Goal: Transaction & Acquisition: Download file/media

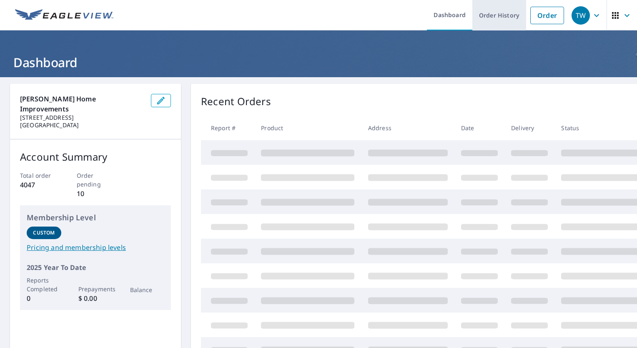
click at [505, 20] on link "Order History" at bounding box center [499, 15] width 54 height 30
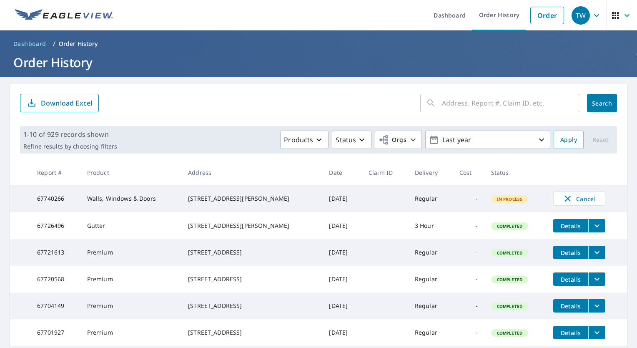
click at [549, 95] on input "text" at bounding box center [511, 102] width 138 height 23
type input "412"
click button "Search" at bounding box center [602, 103] width 30 height 18
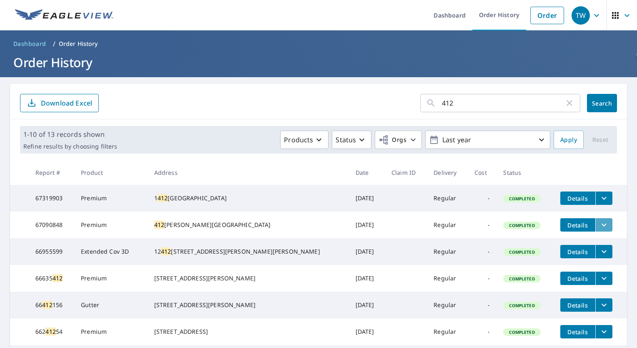
click at [599, 230] on icon "filesDropdownBtn-67090848" at bounding box center [604, 225] width 10 height 10
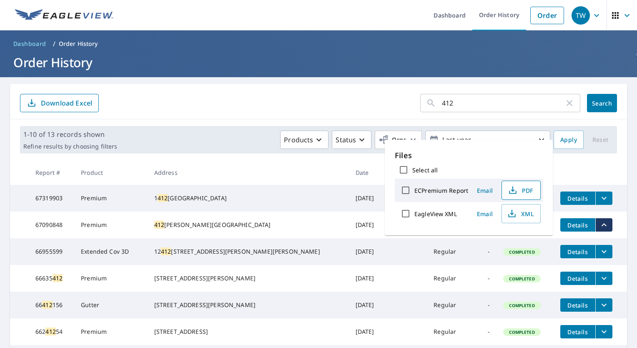
click at [521, 198] on button "PDF" at bounding box center [521, 190] width 39 height 19
